Goal: Information Seeking & Learning: Learn about a topic

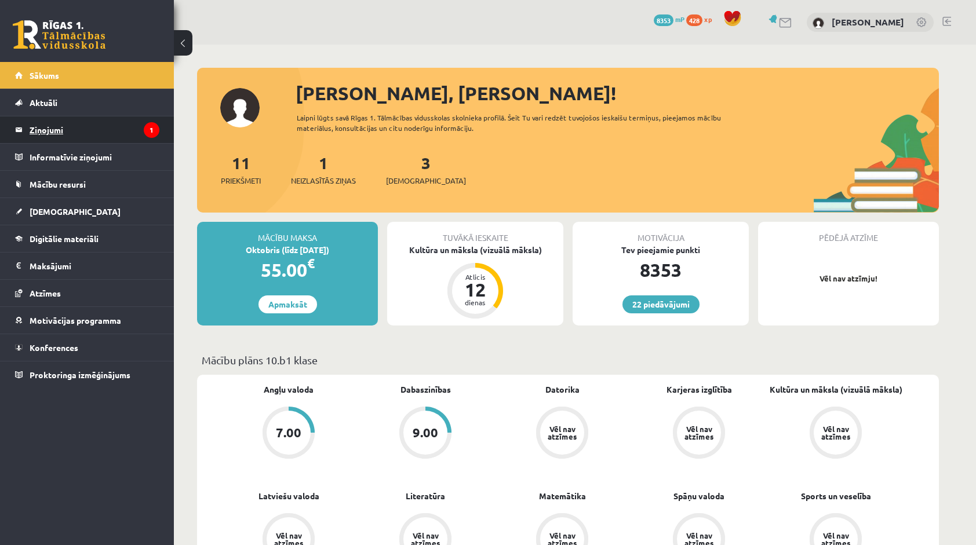
drag, startPoint x: 0, startPoint y: 0, endPoint x: 155, endPoint y: 133, distance: 204.2
click at [155, 133] on icon "1" at bounding box center [152, 130] width 16 height 16
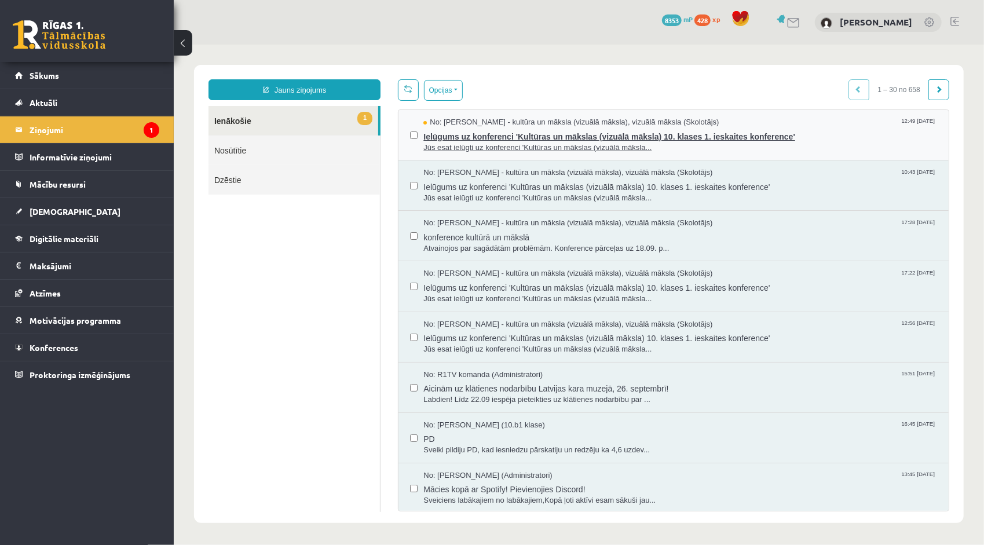
click at [517, 129] on span "Ielūgums uz konferenci 'Kultūras un mākslas (vizuālā māksla) 10. klases 1. iesk…" at bounding box center [680, 134] width 514 height 14
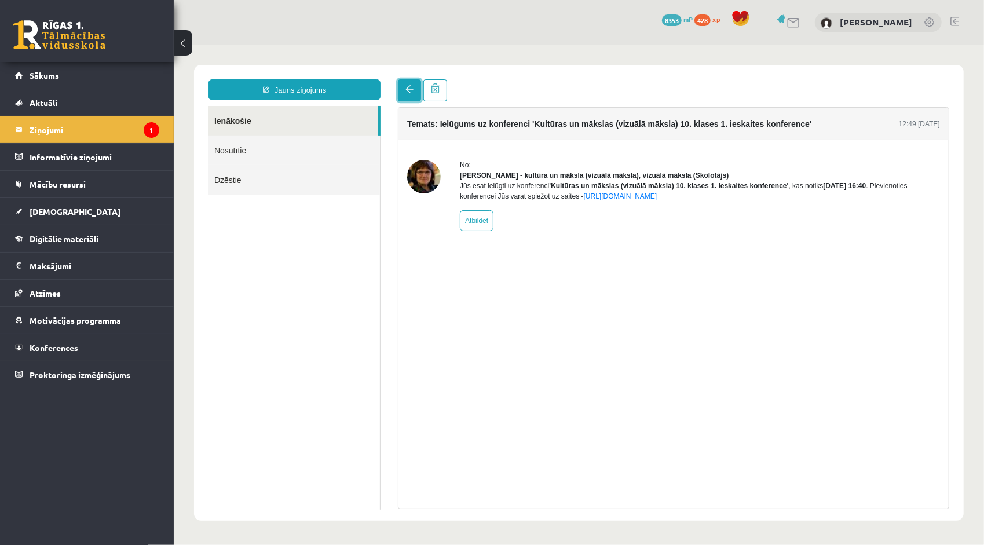
click at [407, 92] on span at bounding box center [409, 89] width 8 height 8
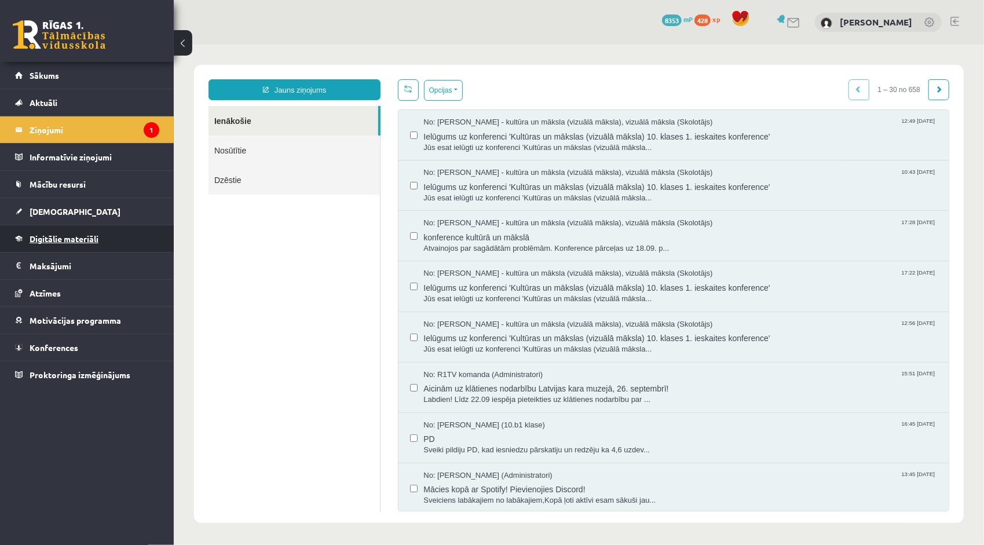
click at [48, 242] on link "Digitālie materiāli" at bounding box center [87, 238] width 144 height 27
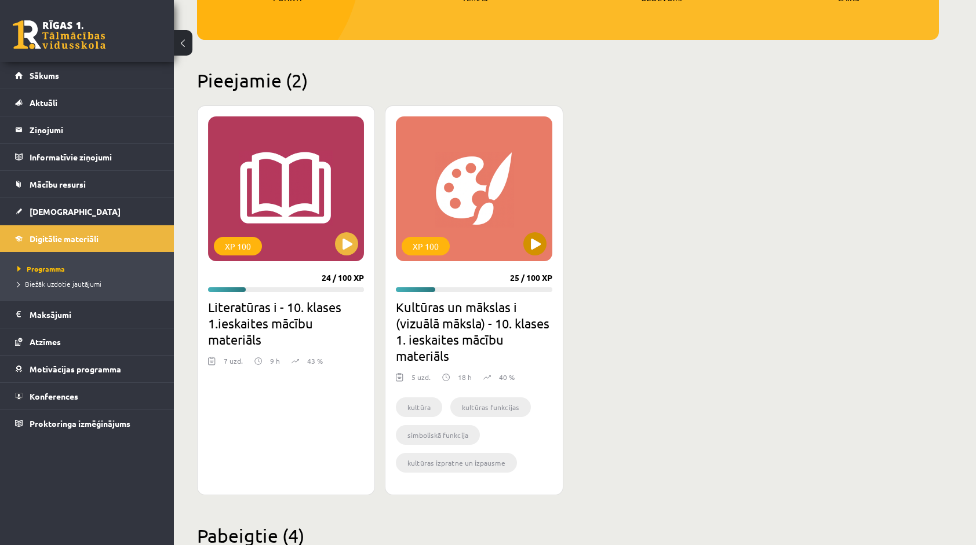
scroll to position [232, 0]
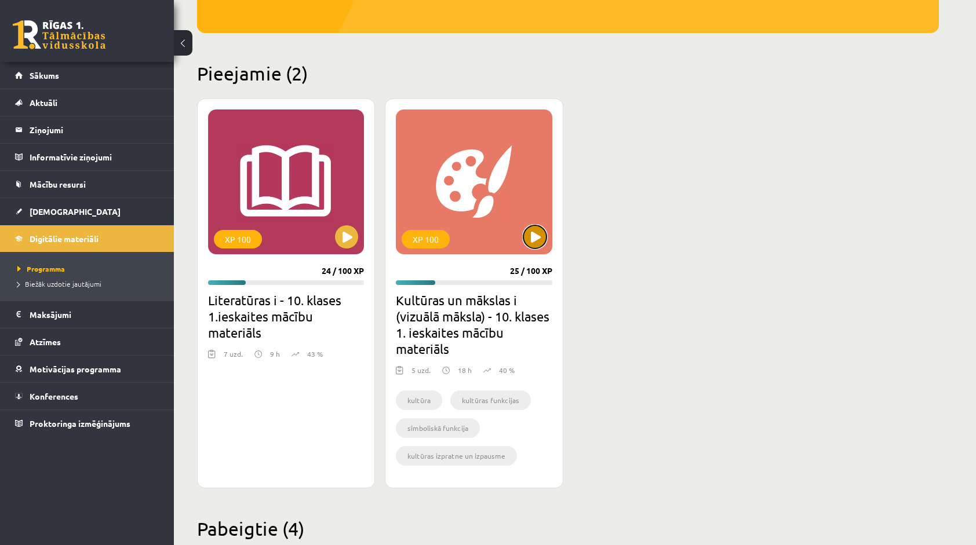
click at [538, 231] on button at bounding box center [534, 236] width 23 height 23
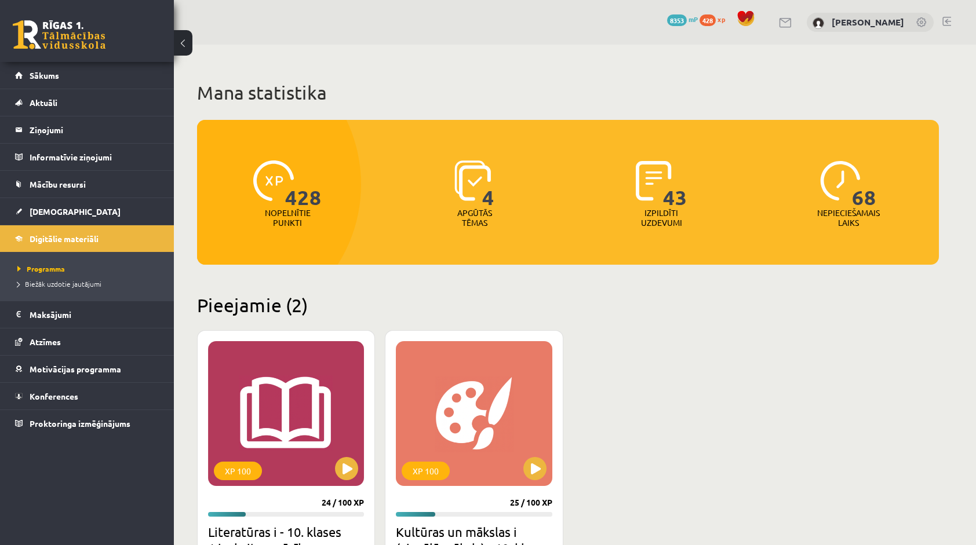
scroll to position [232, 0]
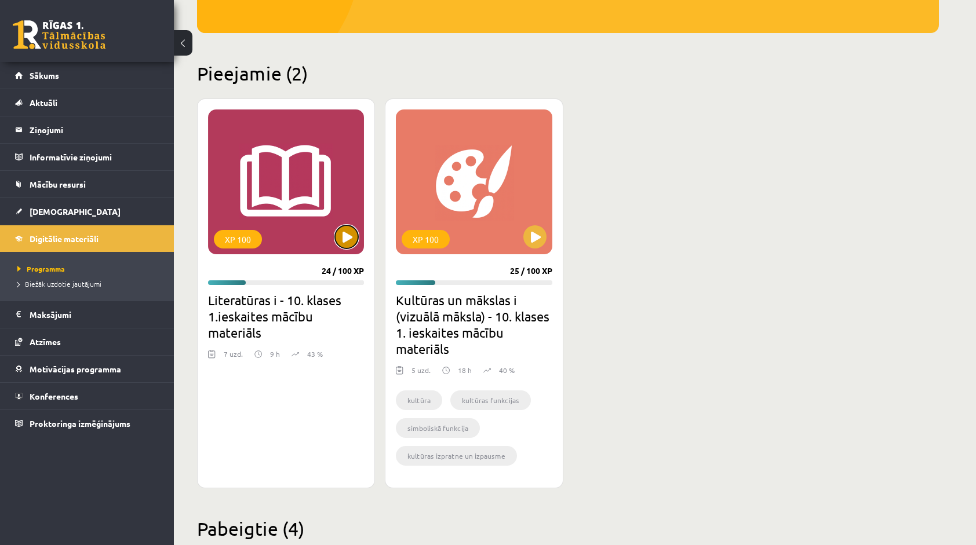
click at [341, 239] on button at bounding box center [346, 236] width 23 height 23
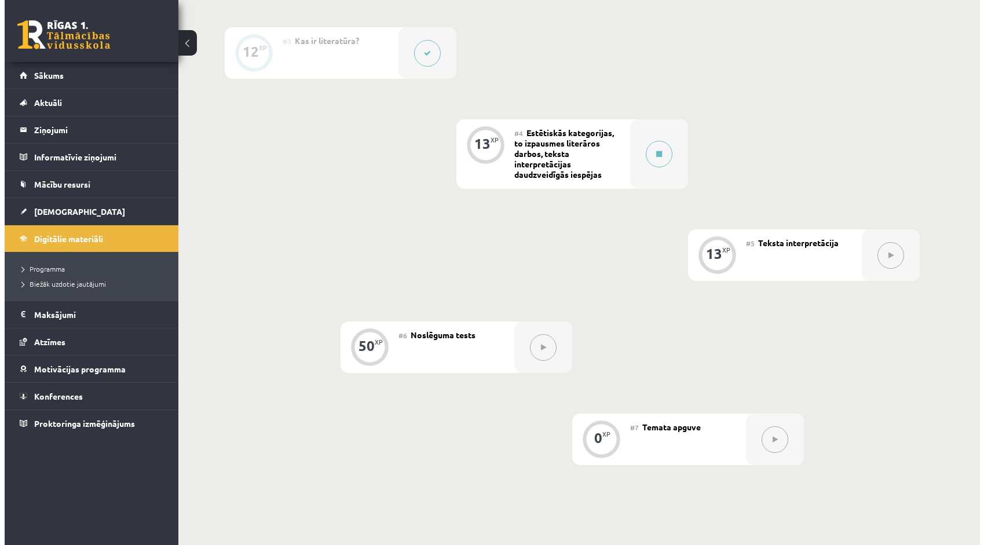
scroll to position [521, 0]
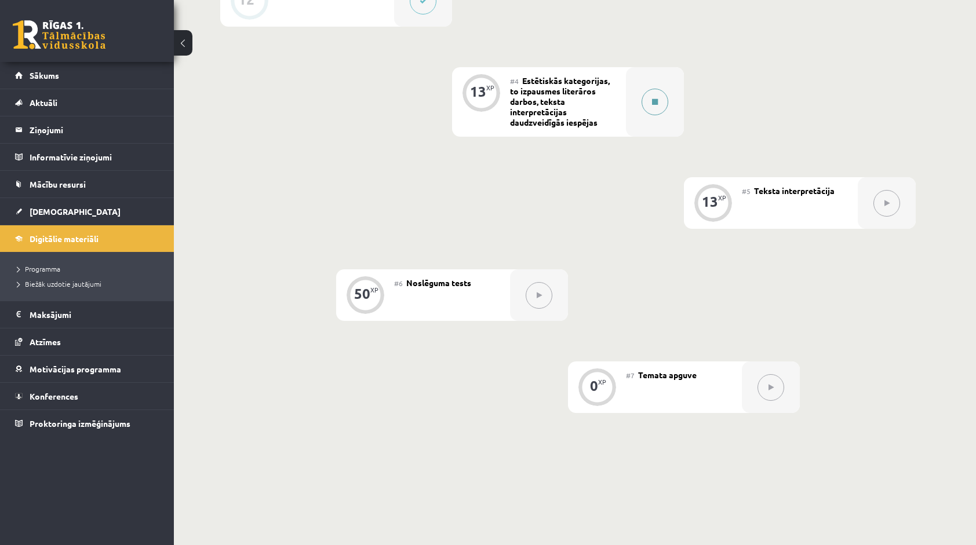
click at [653, 109] on button at bounding box center [654, 102] width 27 height 27
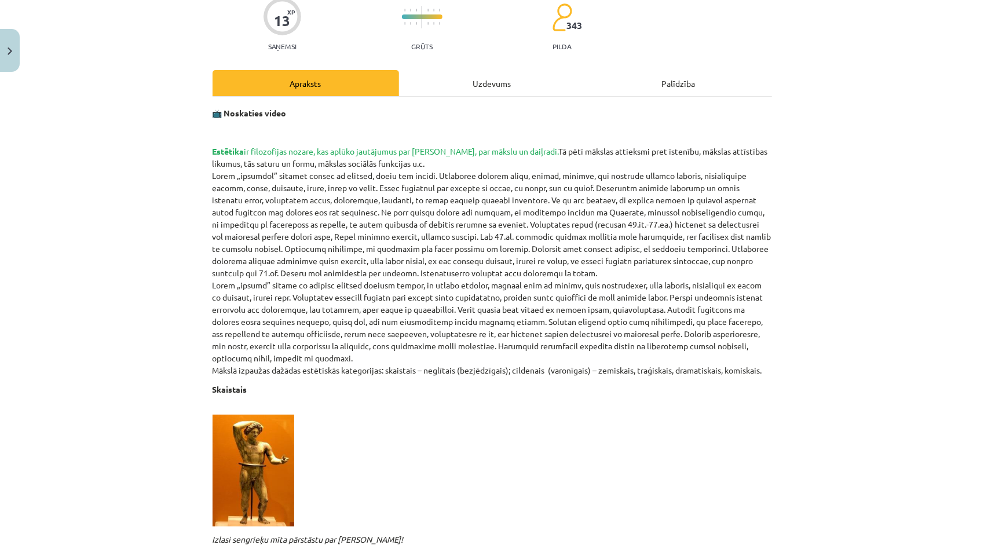
scroll to position [116, 0]
